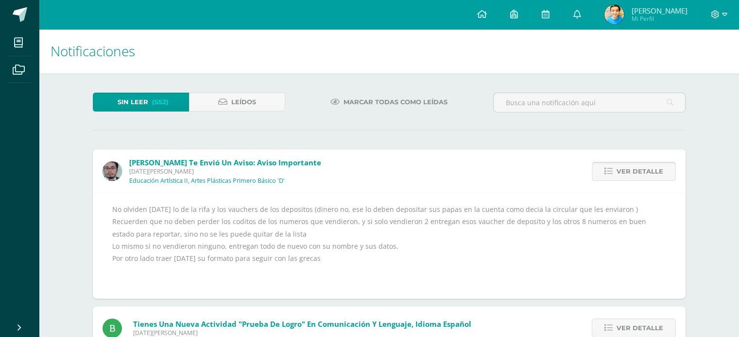
click at [606, 176] on link "Ver detalle" at bounding box center [633, 171] width 84 height 19
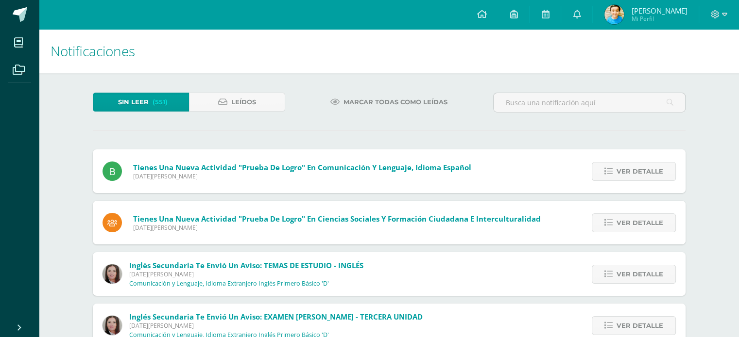
click at [606, 176] on link "Ver detalle" at bounding box center [633, 171] width 84 height 19
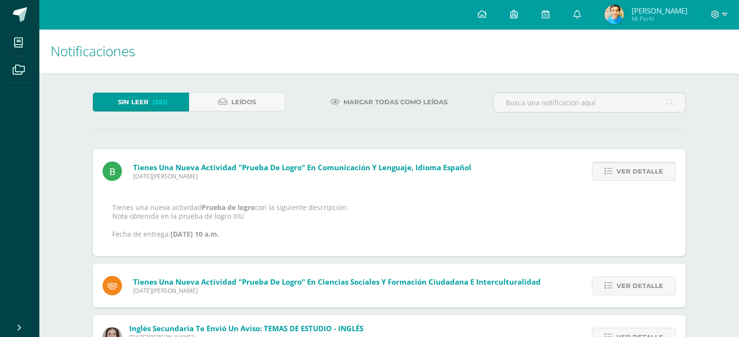
click at [606, 175] on link "Ver detalle" at bounding box center [633, 171] width 84 height 19
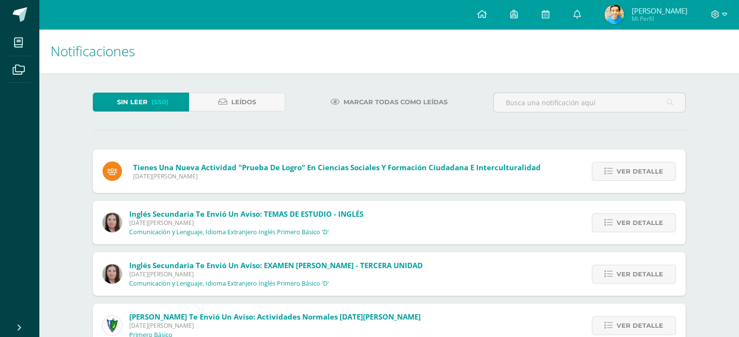
click at [606, 175] on icon at bounding box center [608, 172] width 8 height 8
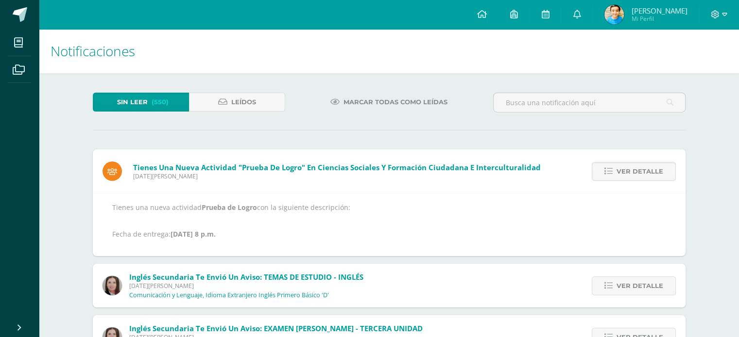
click at [606, 175] on icon at bounding box center [608, 172] width 8 height 8
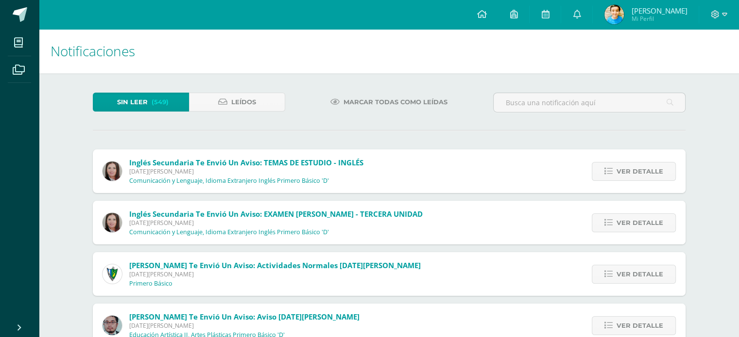
click at [606, 175] on icon at bounding box center [608, 172] width 8 height 8
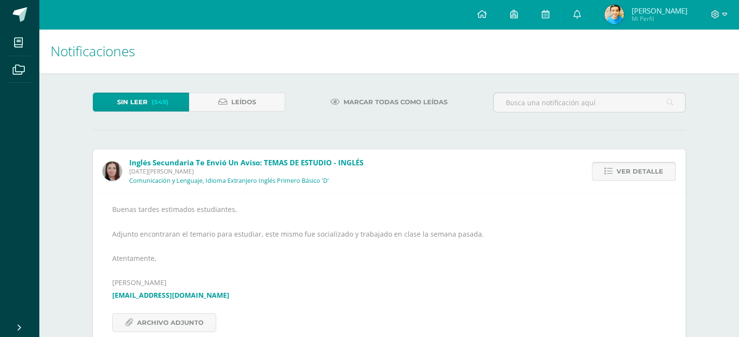
click at [606, 176] on link "Ver detalle" at bounding box center [633, 171] width 84 height 19
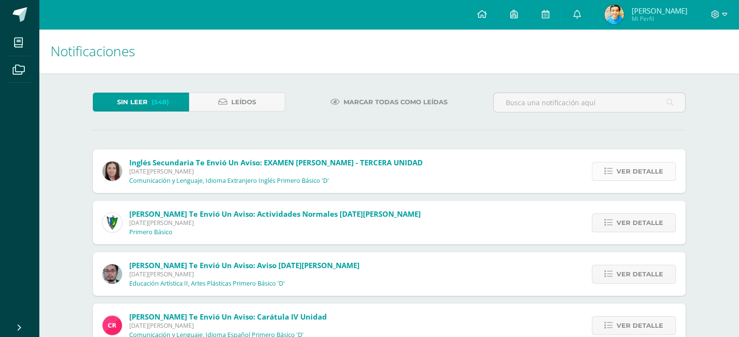
click at [603, 168] on link "Ver detalle" at bounding box center [633, 171] width 84 height 19
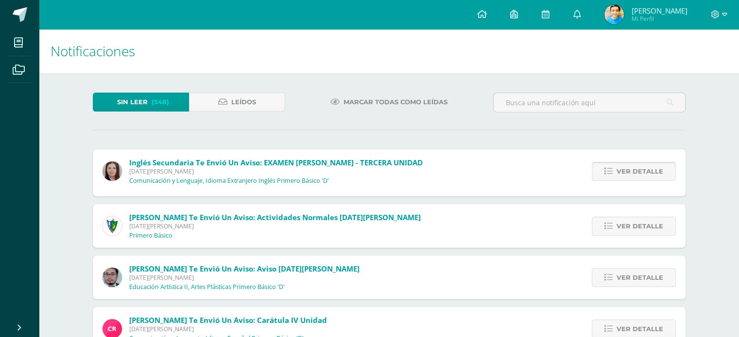
click at [603, 168] on link "Ver detalle" at bounding box center [633, 171] width 84 height 19
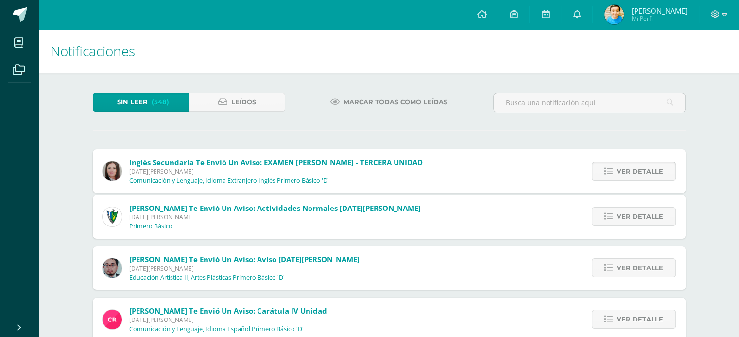
click at [603, 168] on link "Ver detalle" at bounding box center [633, 171] width 84 height 19
click at [603, 207] on link "Ver detalle" at bounding box center [633, 216] width 84 height 19
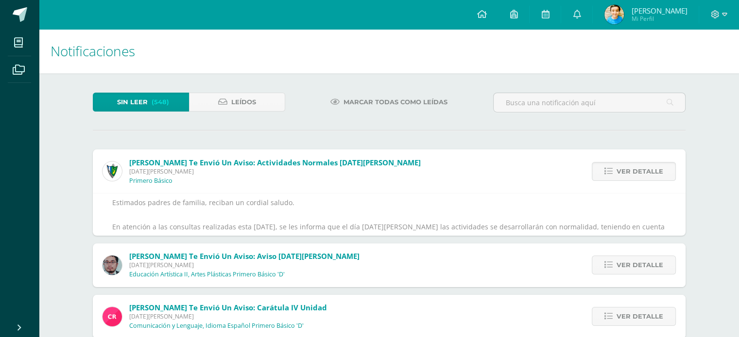
click at [603, 168] on link "Ver detalle" at bounding box center [633, 171] width 84 height 19
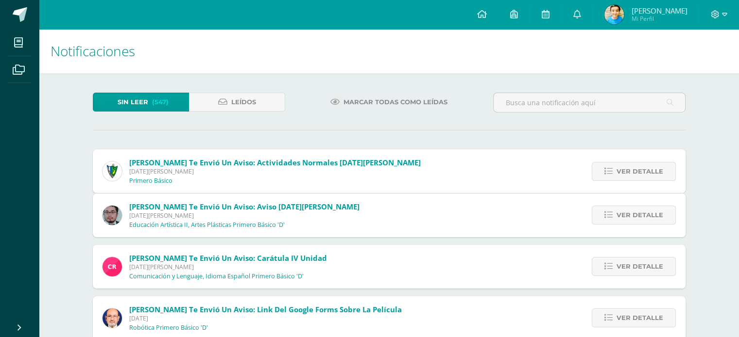
click at [603, 206] on link "Ver detalle" at bounding box center [633, 215] width 84 height 19
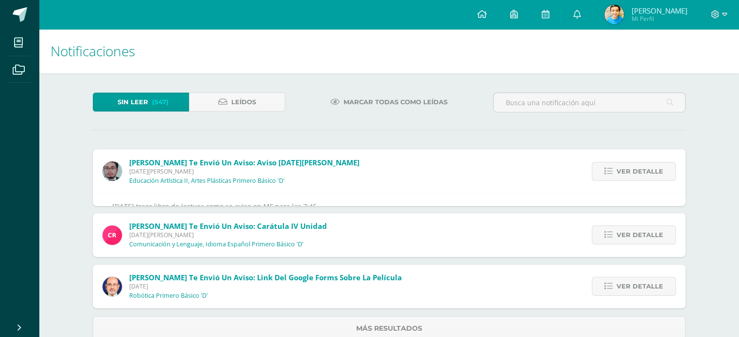
click at [603, 168] on link "Ver detalle" at bounding box center [633, 171] width 84 height 19
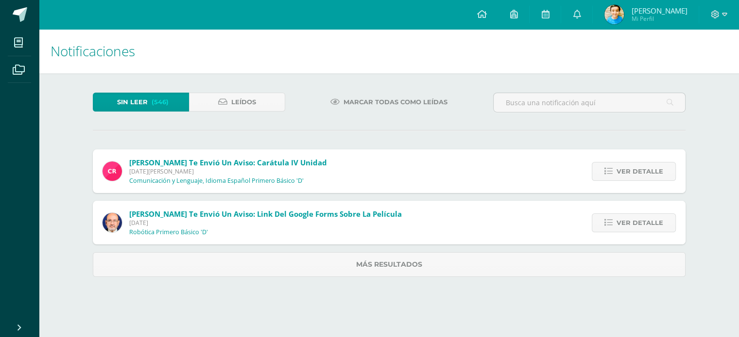
click at [603, 168] on link "Ver detalle" at bounding box center [633, 171] width 84 height 19
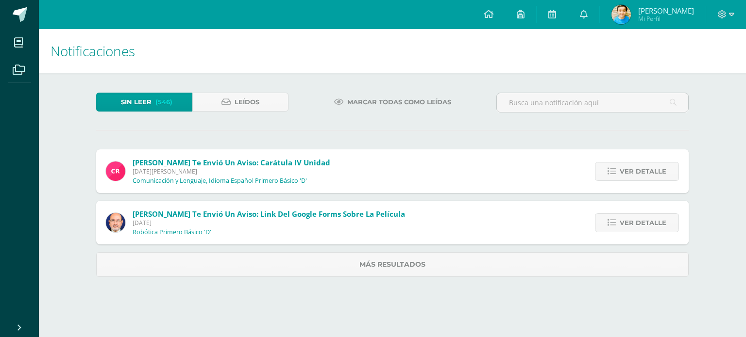
click at [603, 168] on link "Ver detalle" at bounding box center [637, 171] width 84 height 19
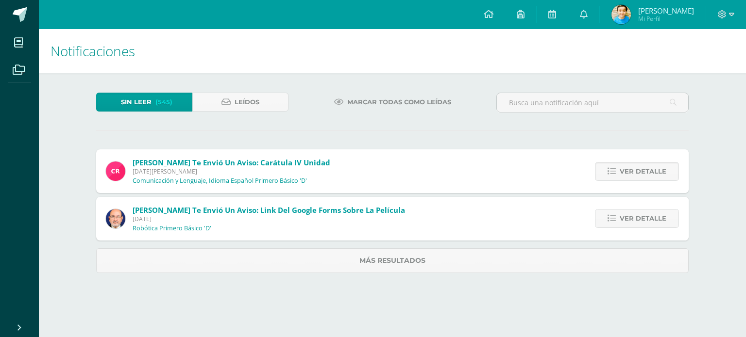
click at [603, 168] on link "Ver detalle" at bounding box center [637, 171] width 84 height 19
click at [603, 168] on div "Cristina Con te envió un aviso: Carátula IV unidad Martes 05 de Agosto de 2025 …" at bounding box center [392, 212] width 592 height 124
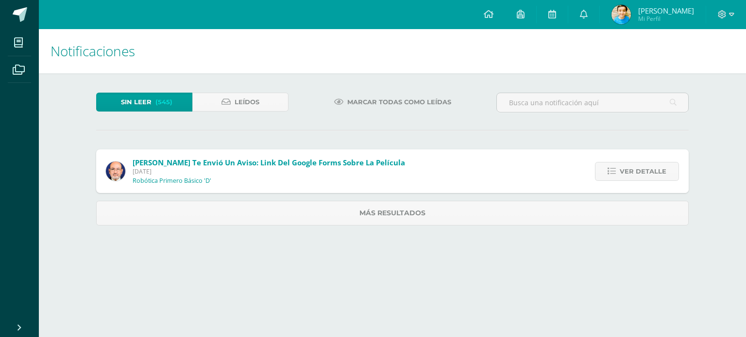
click at [603, 168] on link "Ver detalle" at bounding box center [637, 171] width 84 height 19
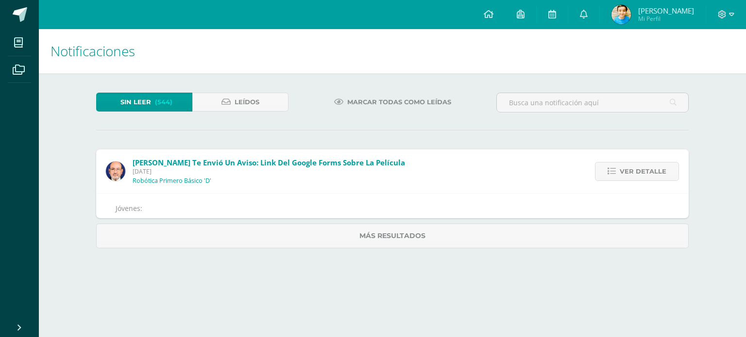
click at [603, 168] on link "Ver detalle" at bounding box center [637, 171] width 84 height 19
click at [603, 224] on link "Más resultados" at bounding box center [392, 236] width 592 height 25
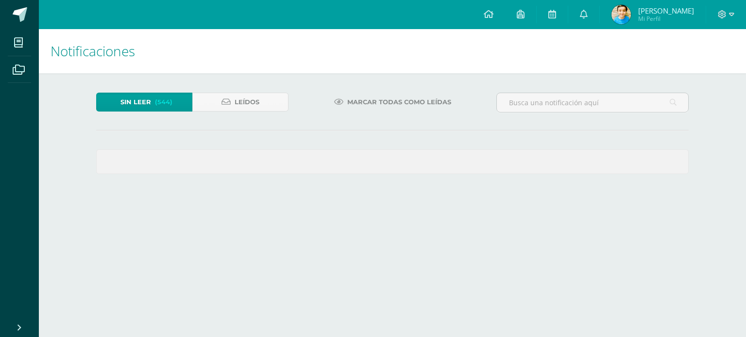
click at [603, 168] on span at bounding box center [392, 162] width 591 height 24
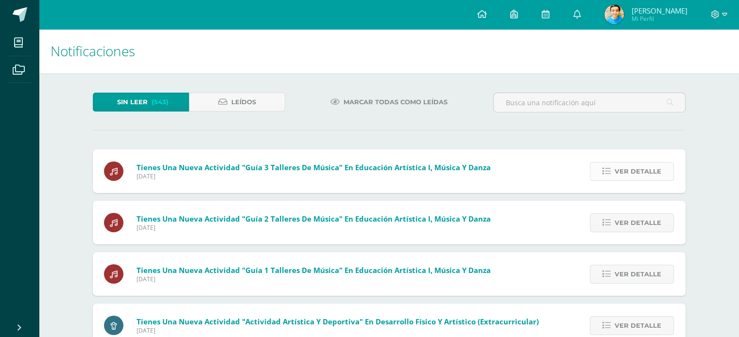
click at [618, 169] on span "Ver detalle" at bounding box center [637, 172] width 47 height 18
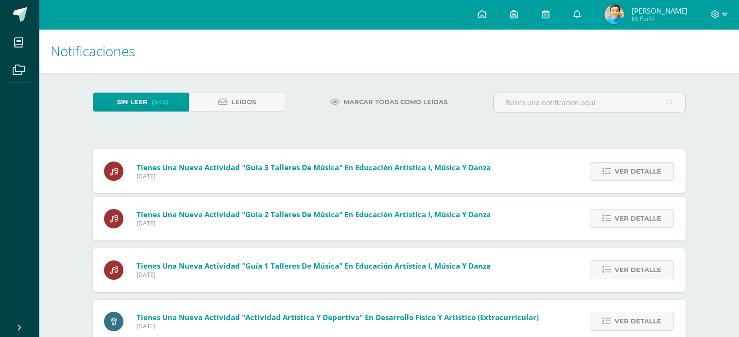
click at [618, 169] on span "Ver detalle" at bounding box center [637, 172] width 47 height 18
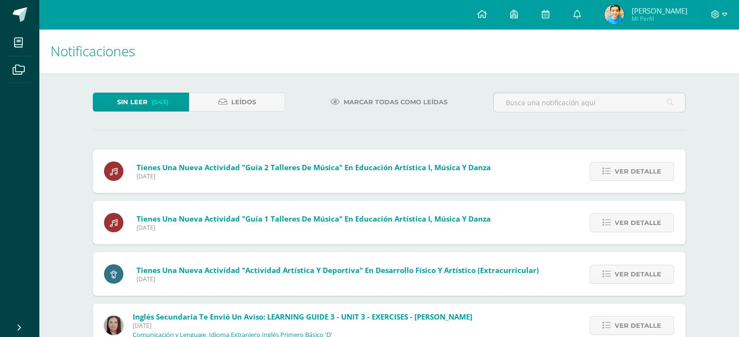
click at [618, 169] on span "Ver detalle" at bounding box center [637, 172] width 47 height 18
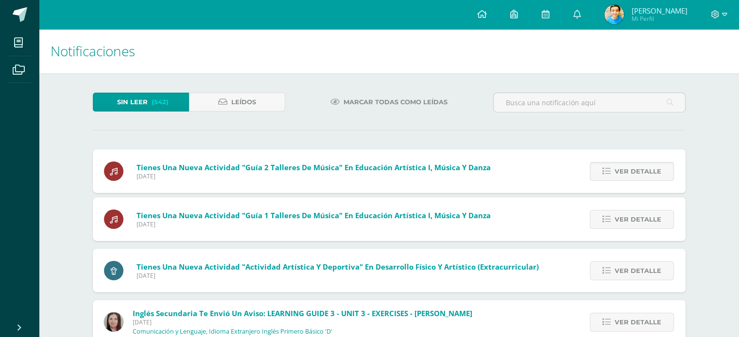
click at [618, 169] on span "Ver detalle" at bounding box center [637, 172] width 47 height 18
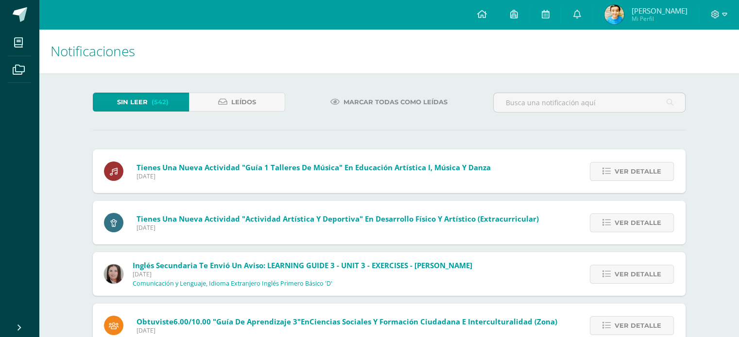
click at [618, 169] on span "Ver detalle" at bounding box center [637, 172] width 47 height 18
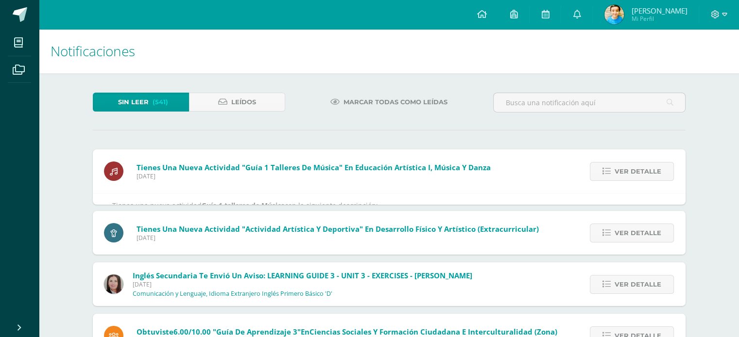
click at [618, 169] on span "Ver detalle" at bounding box center [637, 172] width 47 height 18
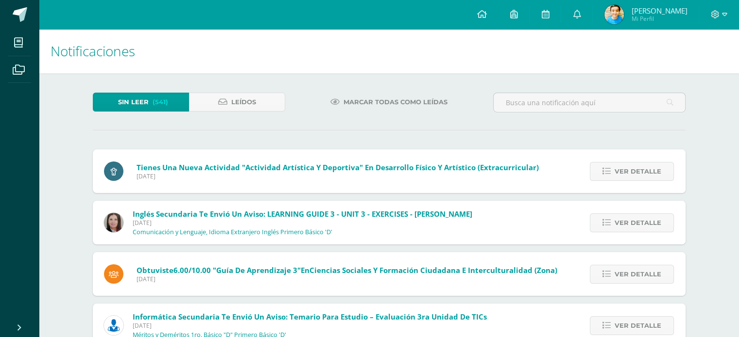
click at [618, 169] on span "Ver detalle" at bounding box center [637, 172] width 47 height 18
click at [618, 168] on span "Ver detalle" at bounding box center [637, 172] width 47 height 18
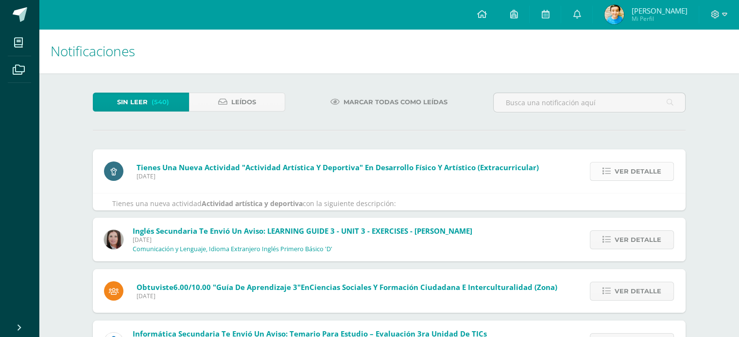
click at [618, 168] on span "Ver detalle" at bounding box center [637, 172] width 47 height 18
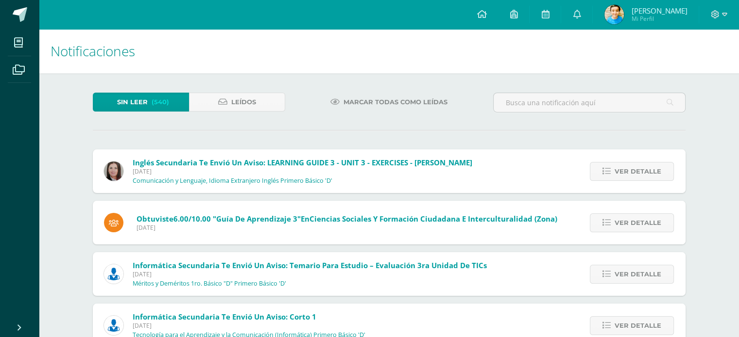
click at [618, 168] on div "Tienes una nueva actividad "Actividad artística y deportiva" En Desarrollo Físi…" at bounding box center [389, 309] width 592 height 318
click at [618, 168] on span "Ver detalle" at bounding box center [637, 172] width 47 height 18
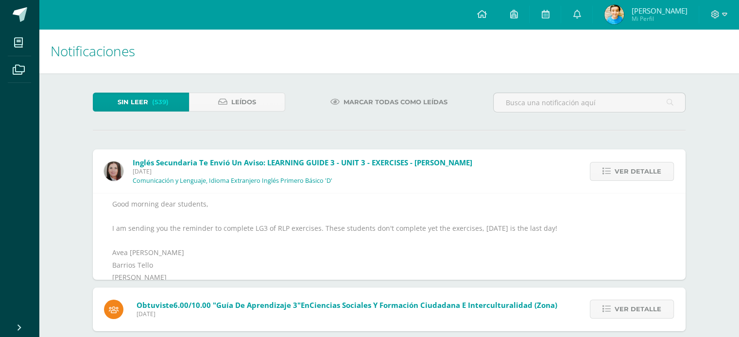
click at [618, 168] on span "Ver detalle" at bounding box center [637, 172] width 47 height 18
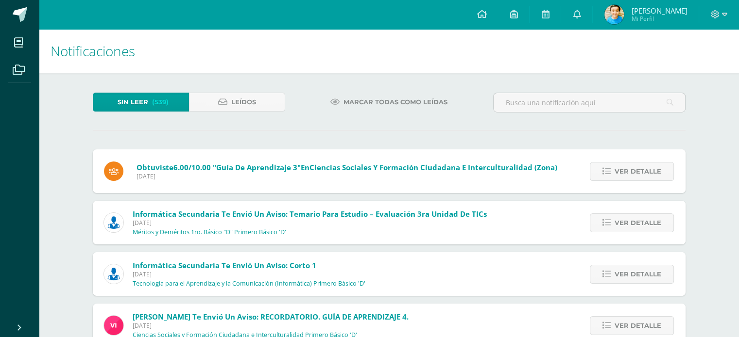
click at [618, 168] on span "Ver detalle" at bounding box center [637, 172] width 47 height 18
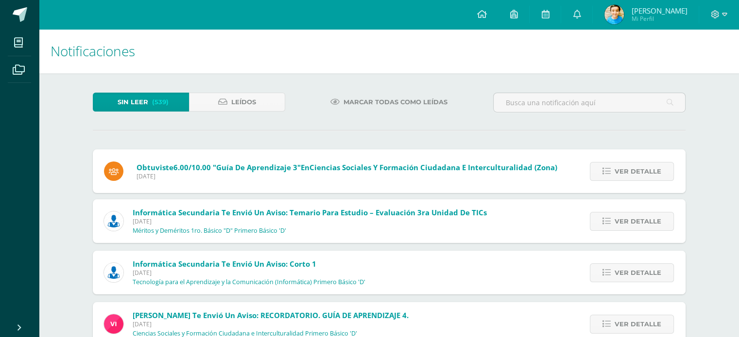
click at [618, 168] on span "Ver detalle" at bounding box center [637, 172] width 47 height 18
click at [618, 213] on span "Ver detalle" at bounding box center [637, 222] width 47 height 18
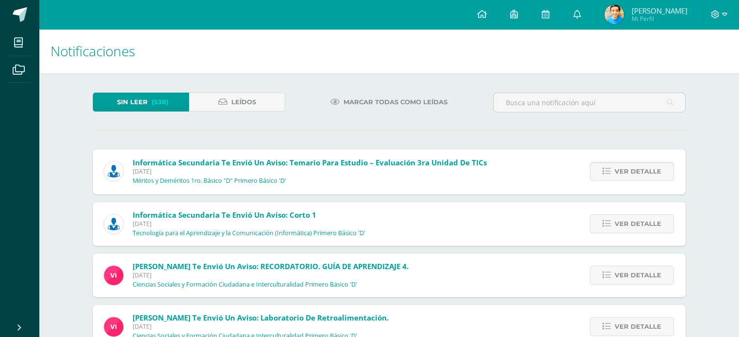
click at [618, 168] on span "Ver detalle" at bounding box center [637, 172] width 47 height 18
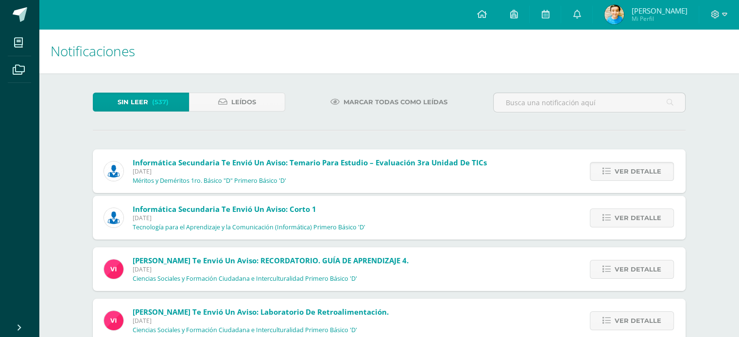
click at [618, 168] on span "Ver detalle" at bounding box center [637, 172] width 47 height 18
click at [618, 168] on div "Informática Secundaria te envió un aviso: Temario para estudio – Evaluación 3ra…" at bounding box center [389, 255] width 592 height 210
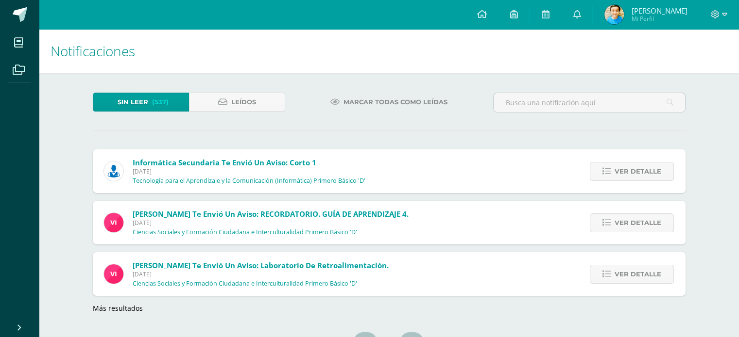
click at [618, 168] on span "Ver detalle" at bounding box center [637, 172] width 47 height 18
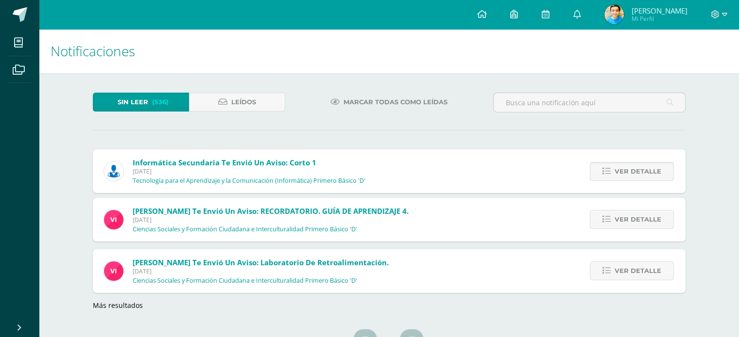
click at [618, 168] on span "Ver detalle" at bounding box center [637, 172] width 47 height 18
click at [618, 211] on span "Ver detalle" at bounding box center [637, 220] width 47 height 18
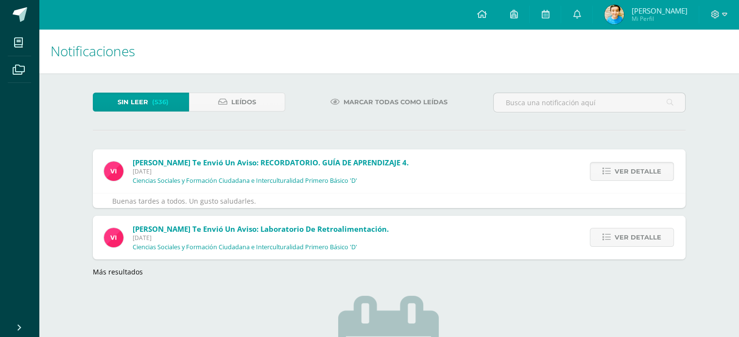
click at [618, 168] on span "Ver detalle" at bounding box center [637, 172] width 47 height 18
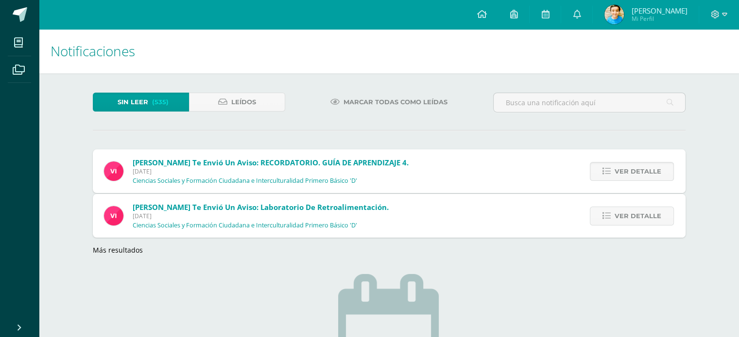
click at [618, 168] on span "Ver detalle" at bounding box center [637, 172] width 47 height 18
click at [618, 207] on span "Ver detalle" at bounding box center [637, 216] width 47 height 18
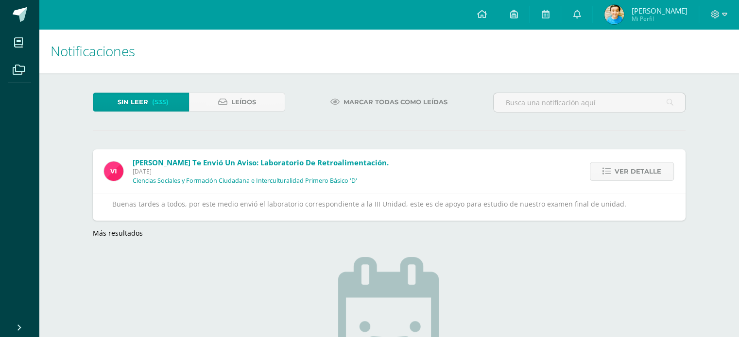
click at [618, 168] on span "Ver detalle" at bounding box center [637, 172] width 47 height 18
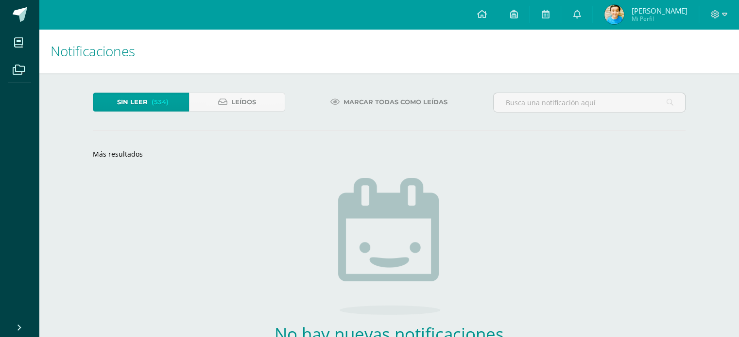
click at [618, 168] on div "Sin leer (534) Leídos Marcar todas como leídas Vivian te envió un aviso: Labora…" at bounding box center [388, 249] width 631 height 352
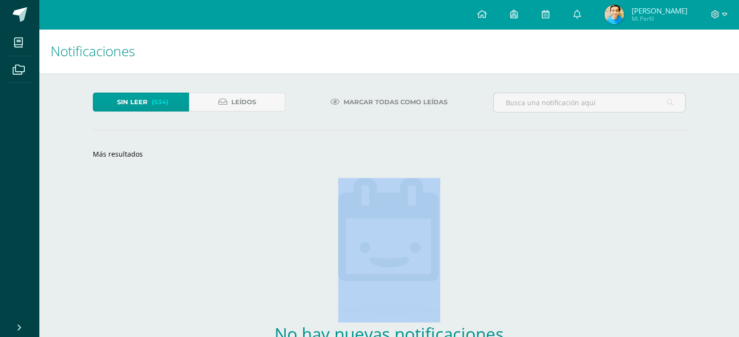
click at [618, 168] on div "Sin leer (534) Leídos Marcar todas como leídas Vivian te envió un aviso: Labora…" at bounding box center [388, 249] width 631 height 352
click at [615, 168] on div "Sin leer (534) Leídos Marcar todas como leídas Vivian te envió un aviso: Labora…" at bounding box center [388, 249] width 631 height 352
click at [490, 201] on div "No hay nuevas notificaciones ¡Felicidades! no hay nuevas notificaciones, puedes…" at bounding box center [389, 282] width 286 height 247
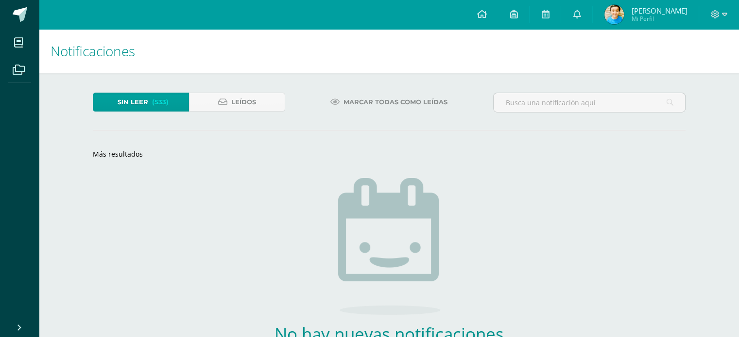
click at [163, 108] on span "(533)" at bounding box center [160, 102] width 17 height 18
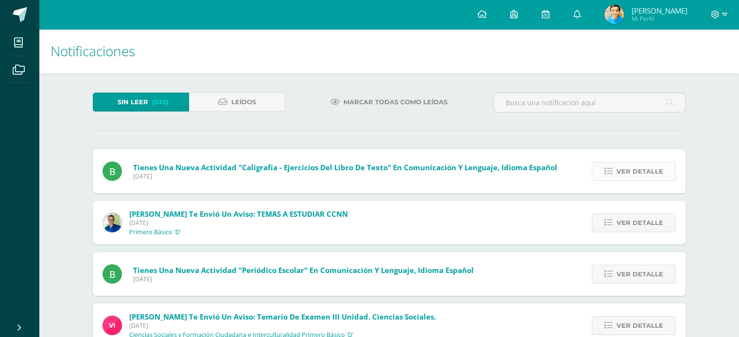
click at [640, 165] on span "Ver detalle" at bounding box center [639, 172] width 47 height 18
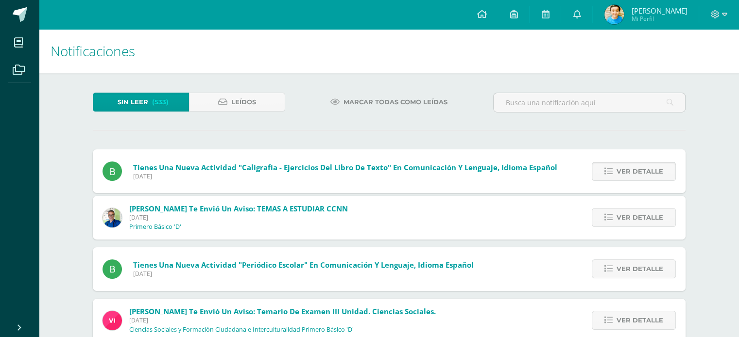
click at [640, 165] on span "Ver detalle" at bounding box center [639, 172] width 47 height 18
click at [640, 209] on span "Ver detalle" at bounding box center [639, 218] width 47 height 18
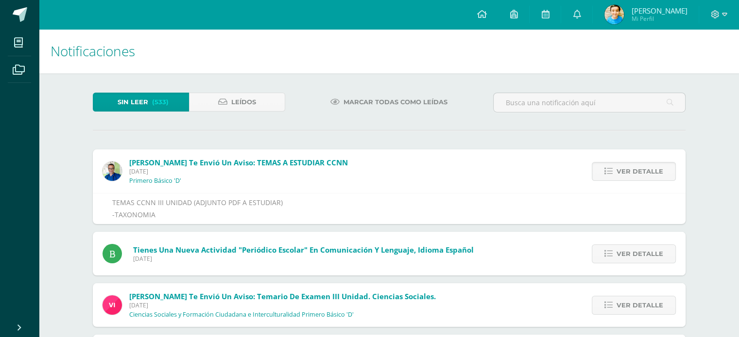
click at [640, 165] on span "Ver detalle" at bounding box center [639, 172] width 47 height 18
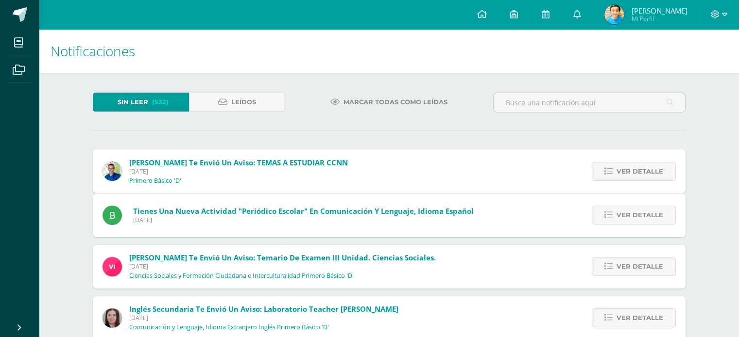
click at [640, 206] on span "Ver detalle" at bounding box center [639, 215] width 47 height 18
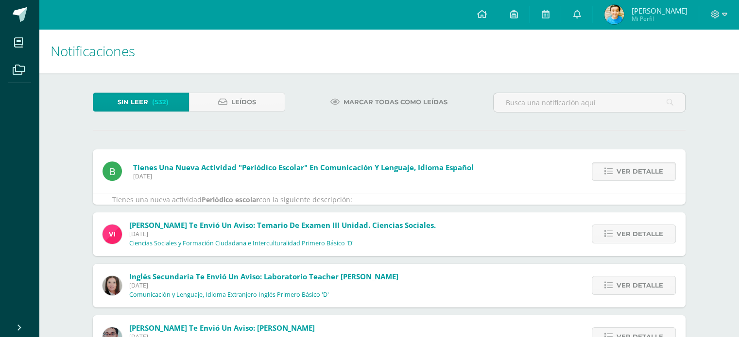
click at [640, 165] on span "Ver detalle" at bounding box center [639, 172] width 47 height 18
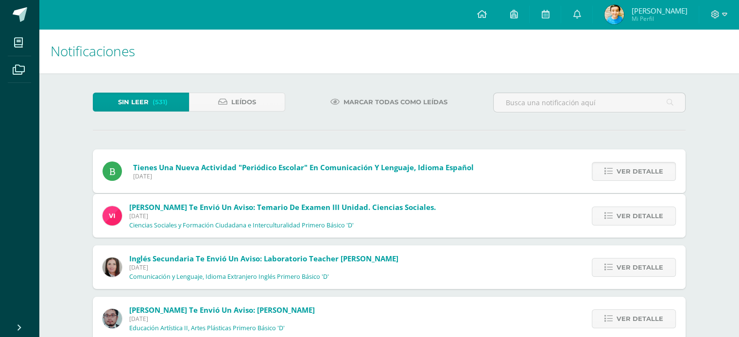
click at [640, 165] on span "Ver detalle" at bounding box center [639, 172] width 47 height 18
click at [640, 207] on span "Ver detalle" at bounding box center [639, 216] width 47 height 18
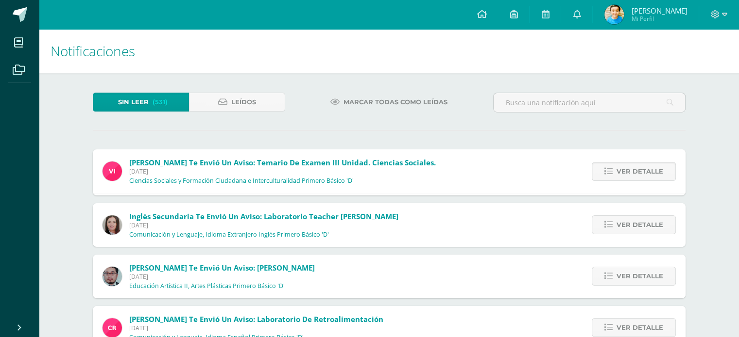
click at [640, 165] on span "Ver detalle" at bounding box center [639, 172] width 47 height 18
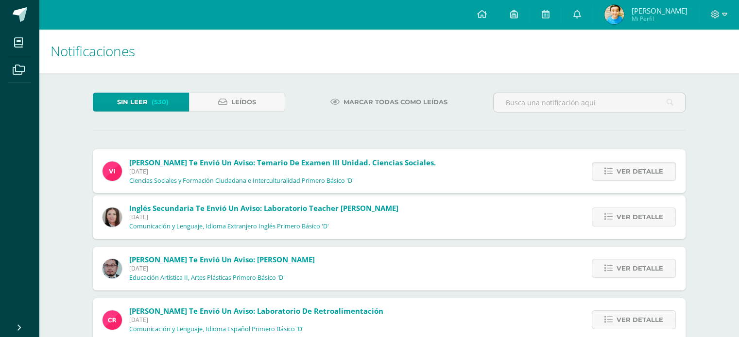
click at [640, 165] on span "Ver detalle" at bounding box center [639, 172] width 47 height 18
click at [640, 165] on div "Vivian te envió un aviso: Temario de examen III Unidad. Ciencias sociales. Mart…" at bounding box center [389, 339] width 592 height 379
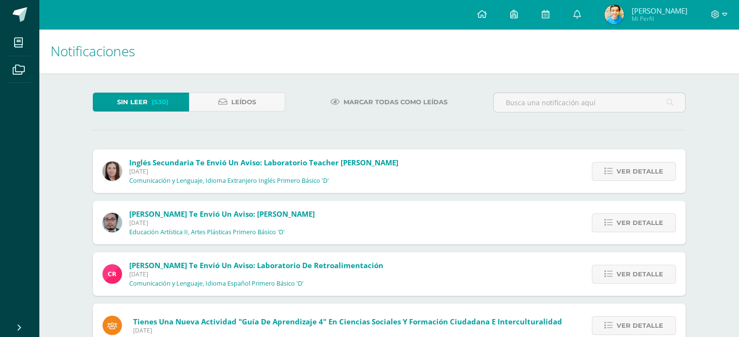
click at [640, 165] on span "Ver detalle" at bounding box center [639, 172] width 47 height 18
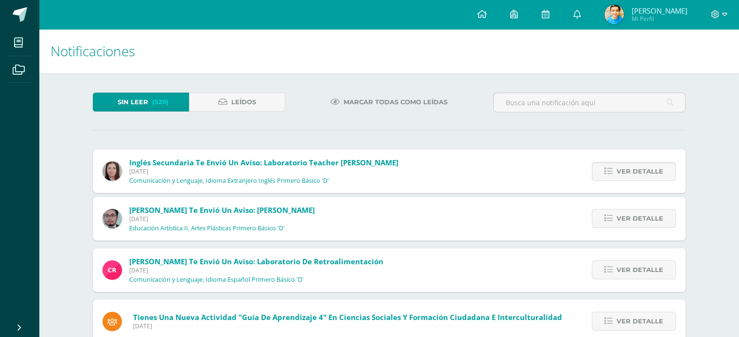
click at [640, 165] on span "Ver detalle" at bounding box center [639, 172] width 47 height 18
click at [640, 210] on span "Ver detalle" at bounding box center [639, 219] width 47 height 18
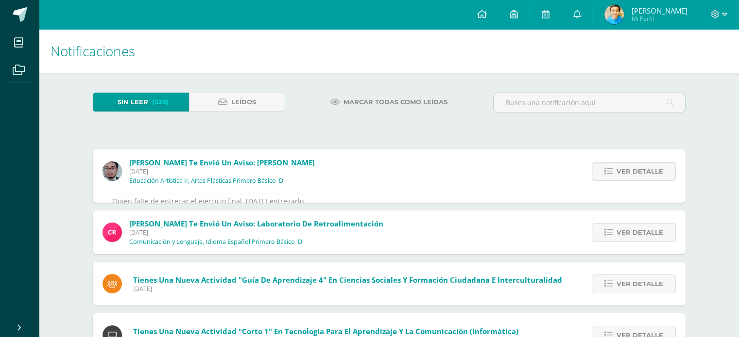
click at [640, 165] on span "Ver detalle" at bounding box center [639, 172] width 47 height 18
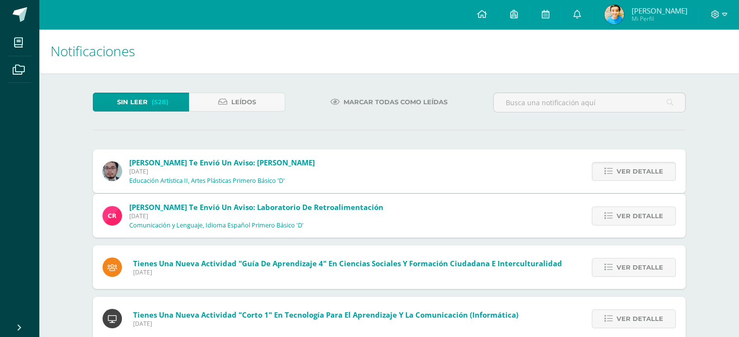
click at [640, 165] on span "Ver detalle" at bounding box center [639, 172] width 47 height 18
click at [640, 207] on span "Ver detalle" at bounding box center [639, 216] width 47 height 18
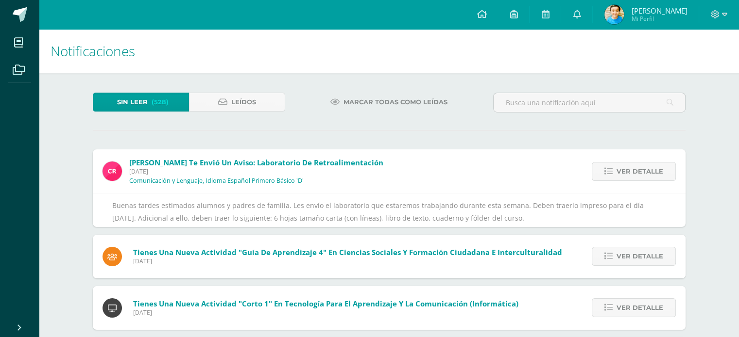
click at [640, 165] on span "Ver detalle" at bounding box center [639, 172] width 47 height 18
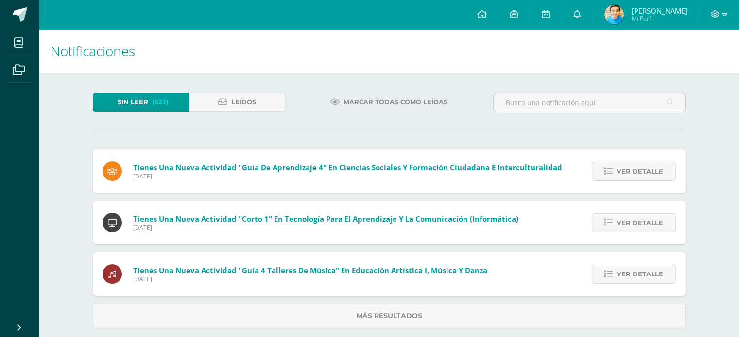
click at [640, 165] on div "Cristina Con te envió un aviso: Laboratorio de retroalimentación Lunes 28 de Ju…" at bounding box center [389, 239] width 592 height 179
click at [640, 165] on span "Ver detalle" at bounding box center [639, 172] width 47 height 18
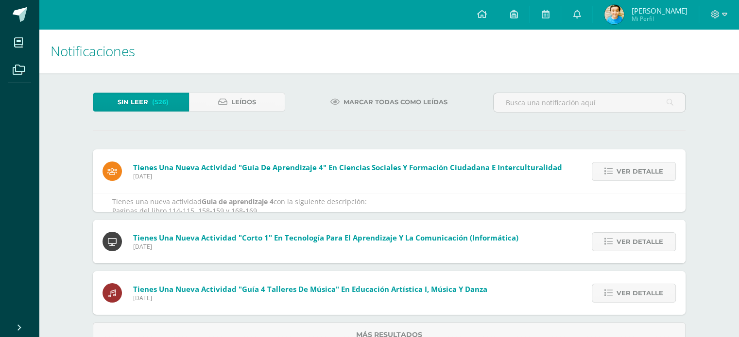
click at [640, 165] on span "Ver detalle" at bounding box center [639, 172] width 47 height 18
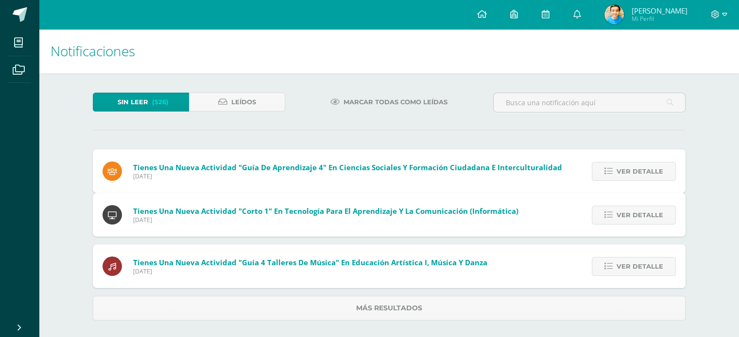
click at [640, 206] on span "Ver detalle" at bounding box center [639, 215] width 47 height 18
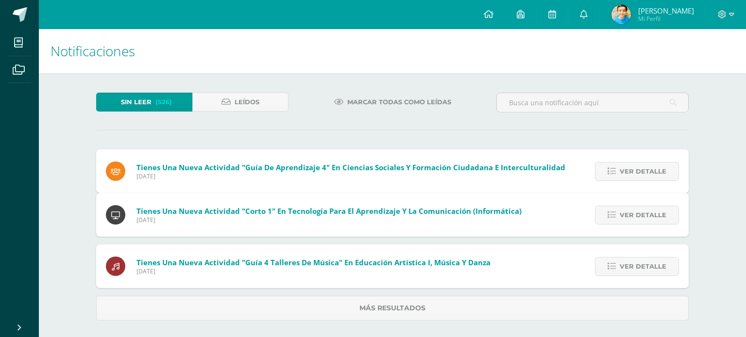
click at [640, 206] on span "Ver detalle" at bounding box center [643, 215] width 47 height 18
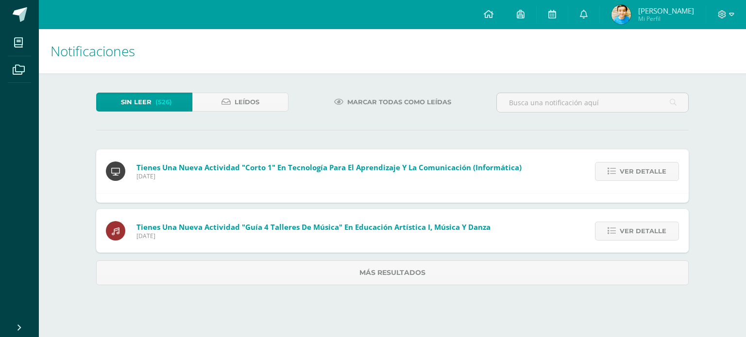
click at [640, 165] on span "Ver detalle" at bounding box center [643, 172] width 47 height 18
click at [640, 222] on span "Ver detalle" at bounding box center [643, 231] width 47 height 18
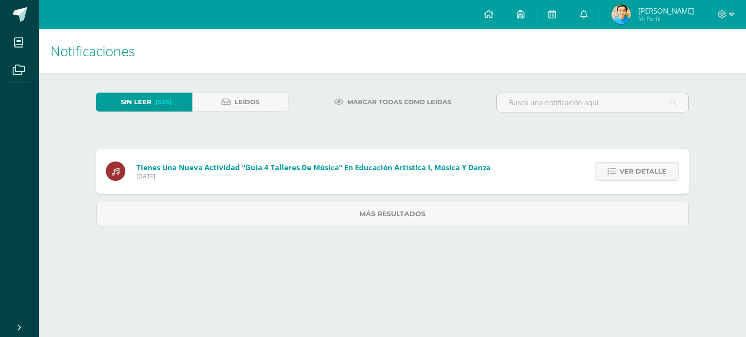
click at [640, 165] on span "Ver detalle" at bounding box center [643, 172] width 47 height 18
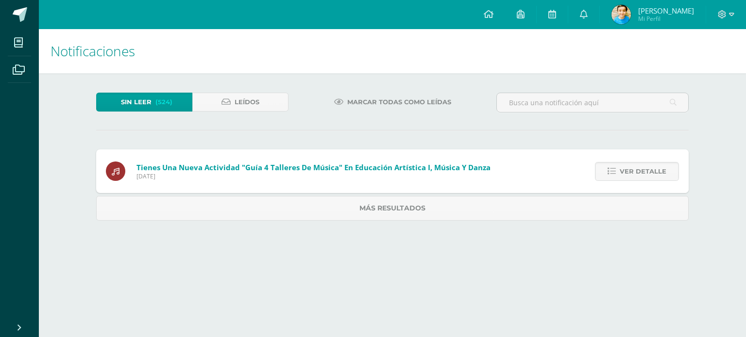
click at [640, 165] on span "Ver detalle" at bounding box center [643, 172] width 47 height 18
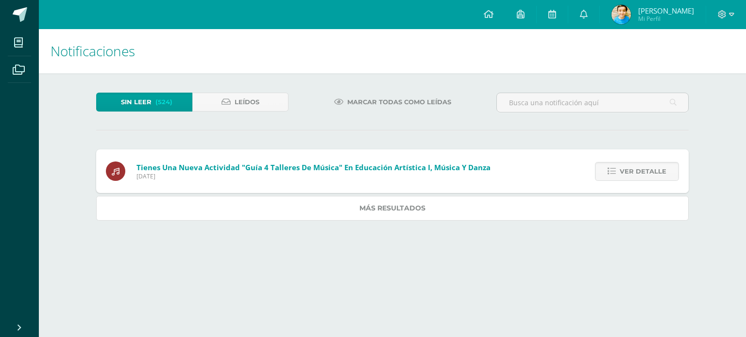
drag, startPoint x: 640, startPoint y: 165, endPoint x: 626, endPoint y: 164, distance: 14.1
click at [639, 196] on link "Más resultados" at bounding box center [392, 208] width 592 height 25
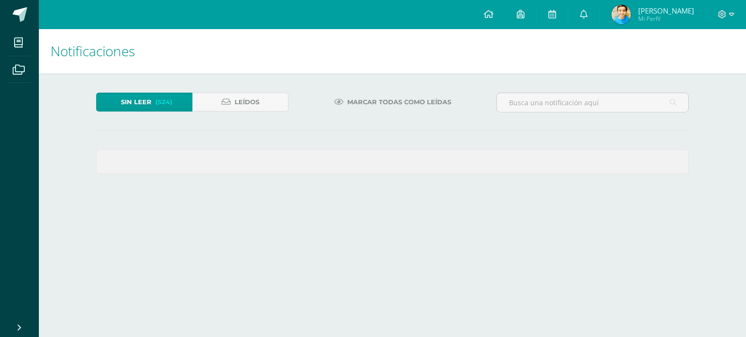
drag, startPoint x: 626, startPoint y: 164, endPoint x: 621, endPoint y: 164, distance: 4.9
click at [622, 164] on span at bounding box center [392, 162] width 591 height 24
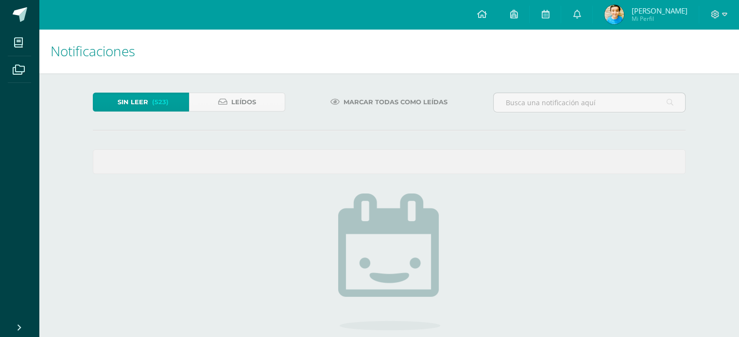
click at [404, 103] on span "Marcar todas como leídas" at bounding box center [395, 102] width 104 height 18
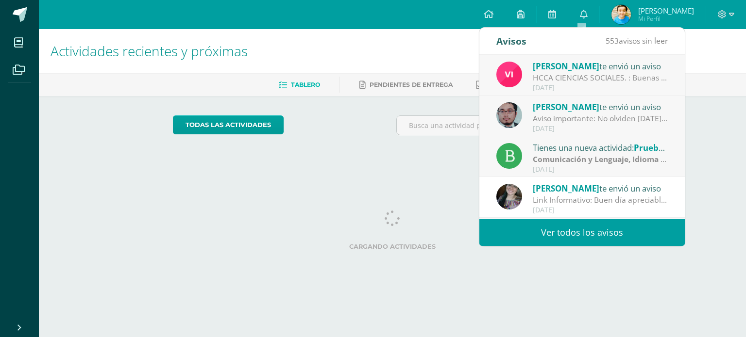
click at [221, 218] on div "Cargando actividades" at bounding box center [392, 233] width 439 height 44
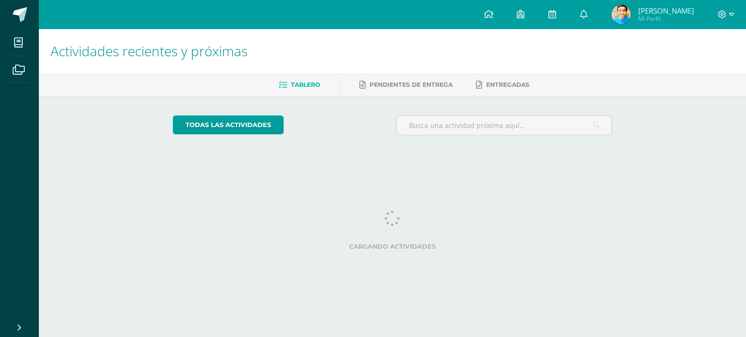
click at [675, 118] on div "Actividades recientes y próximas Tablero Pendientes de entrega Entregadas todas…" at bounding box center [392, 96] width 707 height 134
click at [475, 221] on div "Cargando actividades" at bounding box center [392, 233] width 439 height 44
click at [556, 6] on link at bounding box center [552, 14] width 31 height 29
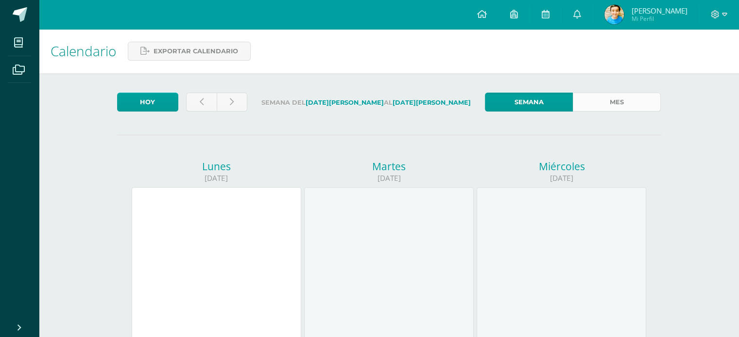
click at [611, 109] on link "Mes" at bounding box center [617, 102] width 88 height 19
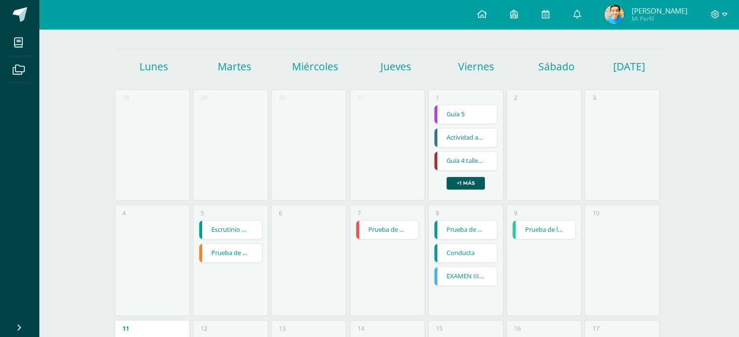
scroll to position [97, 0]
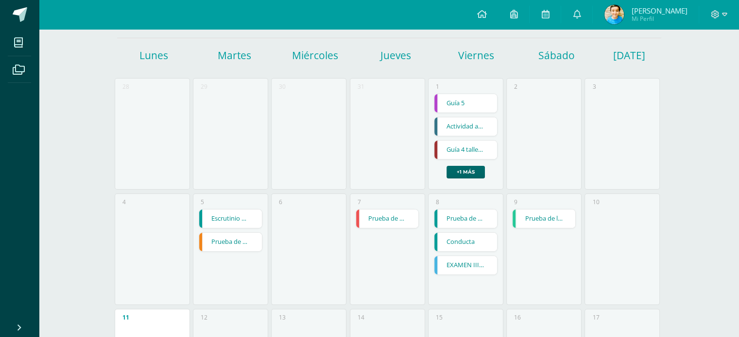
click at [468, 176] on link "+1 más" at bounding box center [465, 172] width 38 height 13
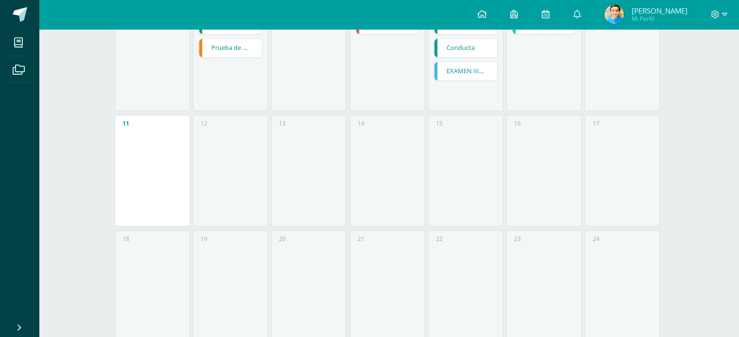
scroll to position [0, 0]
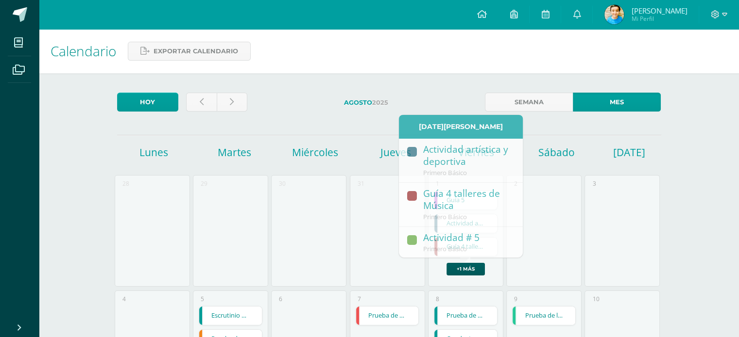
click at [583, 256] on div "3" at bounding box center [622, 233] width 78 height 116
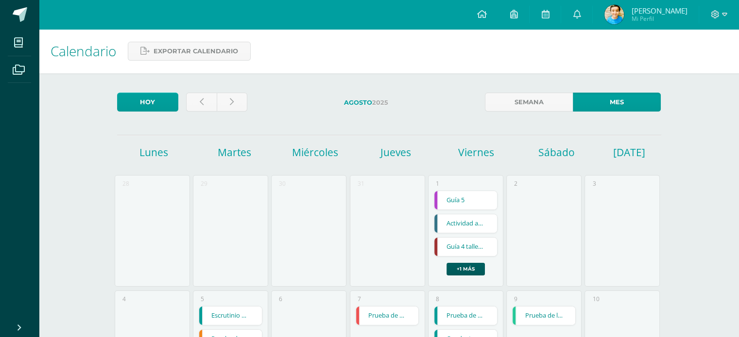
scroll to position [97, 0]
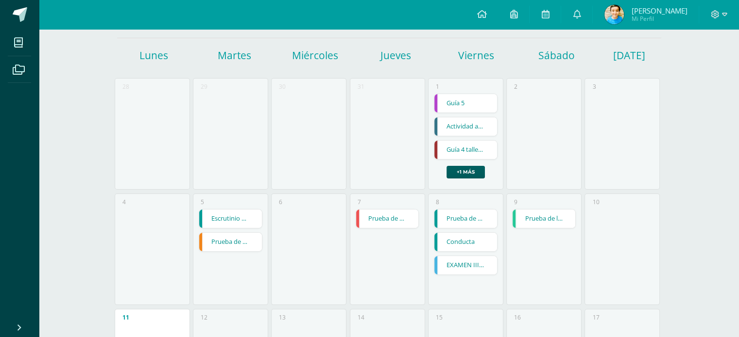
click at [537, 227] on link "Prueba de logro" at bounding box center [543, 219] width 63 height 18
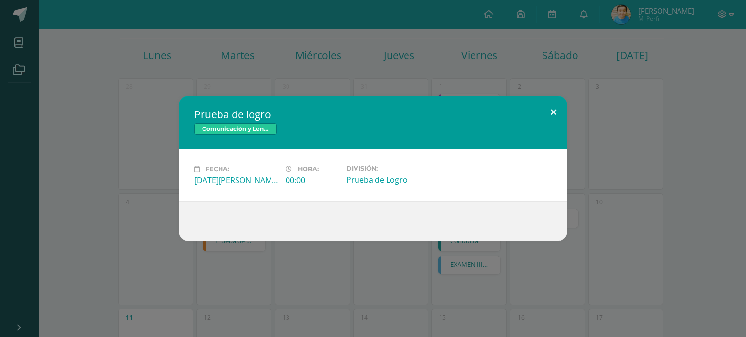
click at [557, 106] on button at bounding box center [553, 112] width 28 height 33
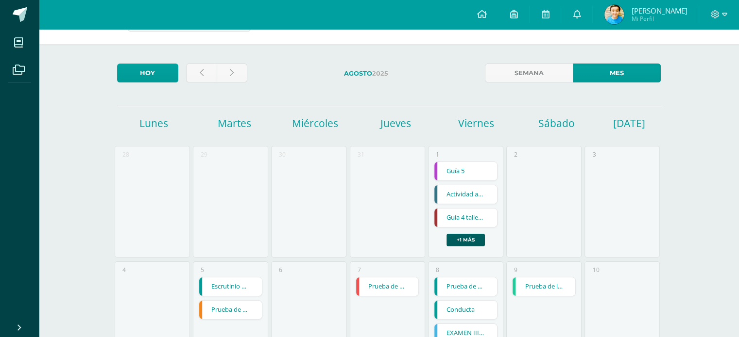
scroll to position [0, 0]
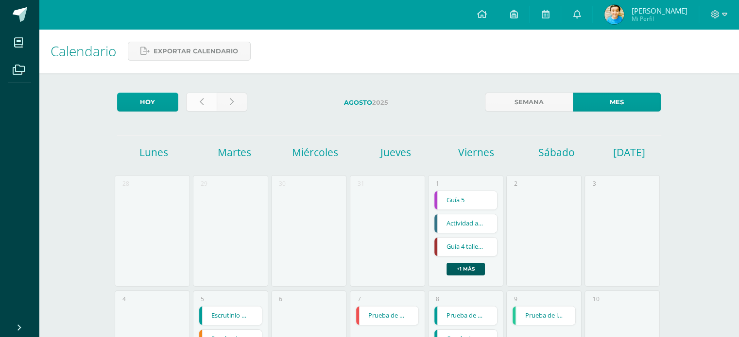
click at [197, 101] on link at bounding box center [201, 102] width 31 height 19
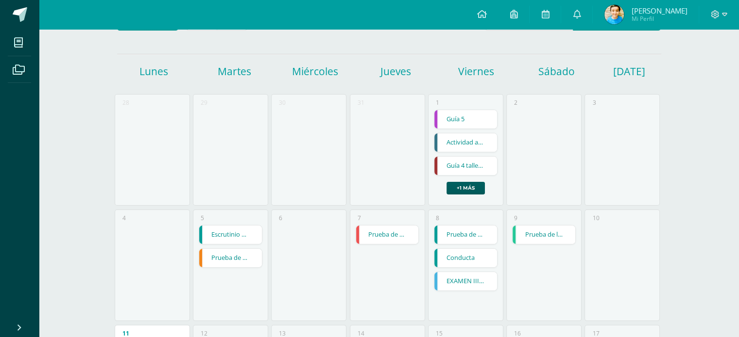
scroll to position [97, 0]
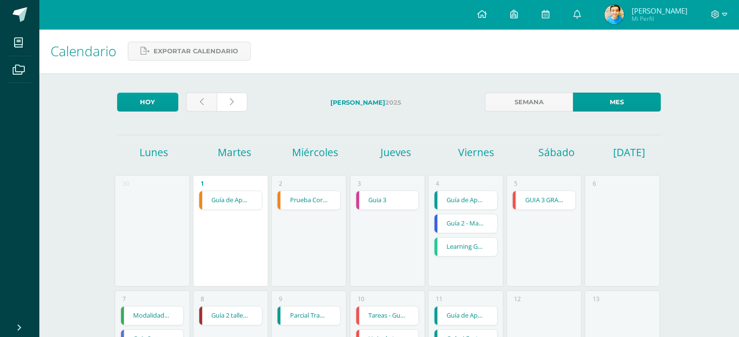
click at [227, 104] on link at bounding box center [232, 102] width 31 height 19
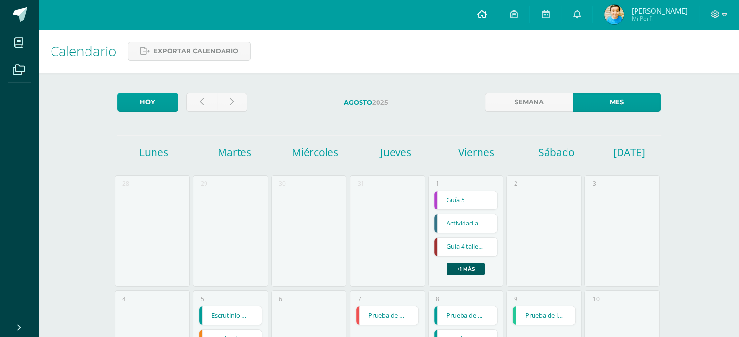
click at [476, 16] on icon at bounding box center [481, 14] width 10 height 9
